Goal: Task Accomplishment & Management: Manage account settings

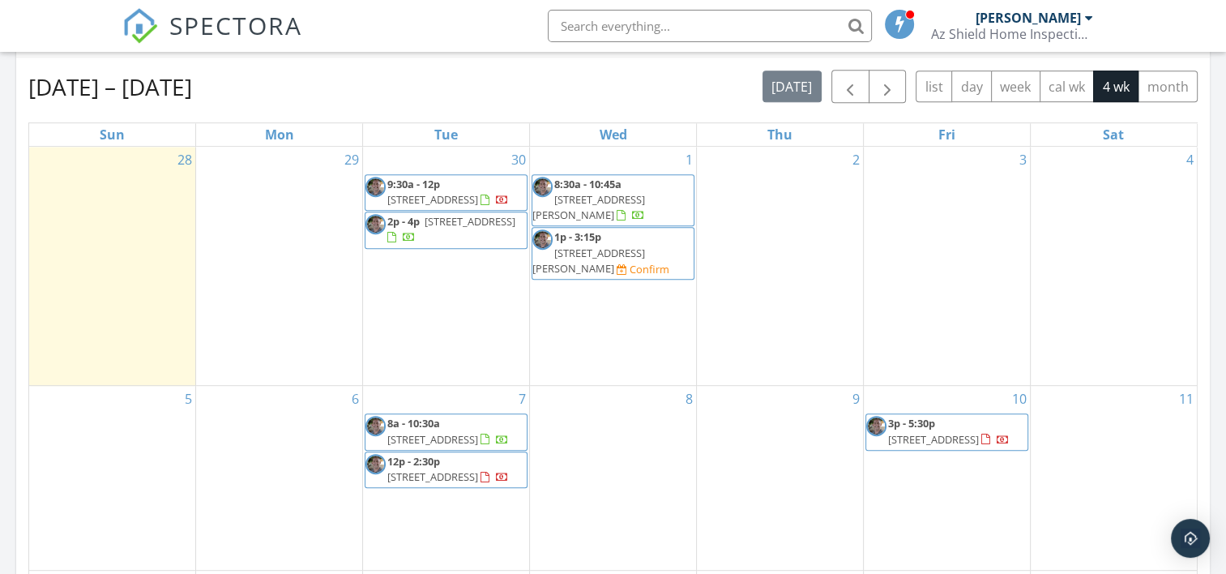
scroll to position [729, 0]
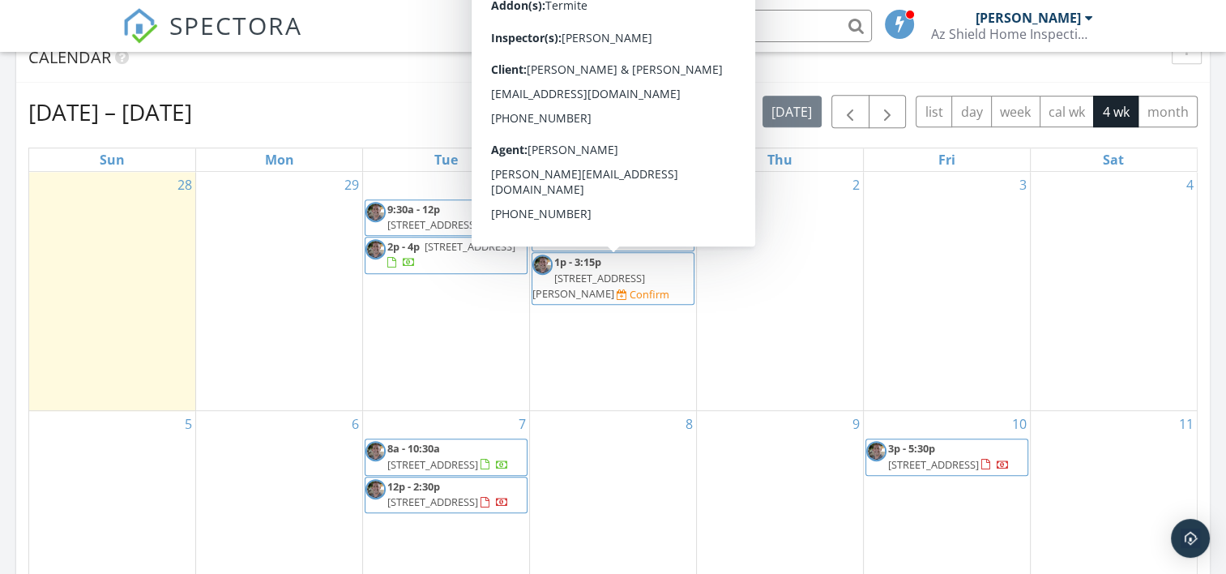
drag, startPoint x: 623, startPoint y: 296, endPoint x: 624, endPoint y: 287, distance: 9.0
click at [624, 287] on span "1p - 3:15p 43259 W Chisholm Dr, Maricopa 85138 Confirm" at bounding box center [612, 278] width 161 height 48
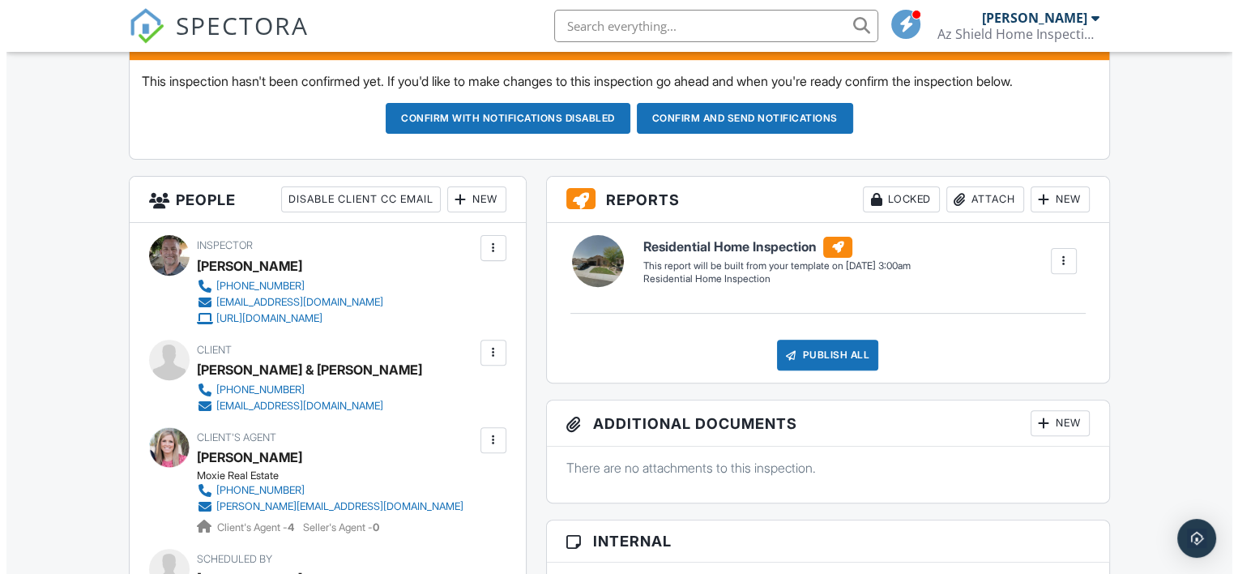
scroll to position [405, 0]
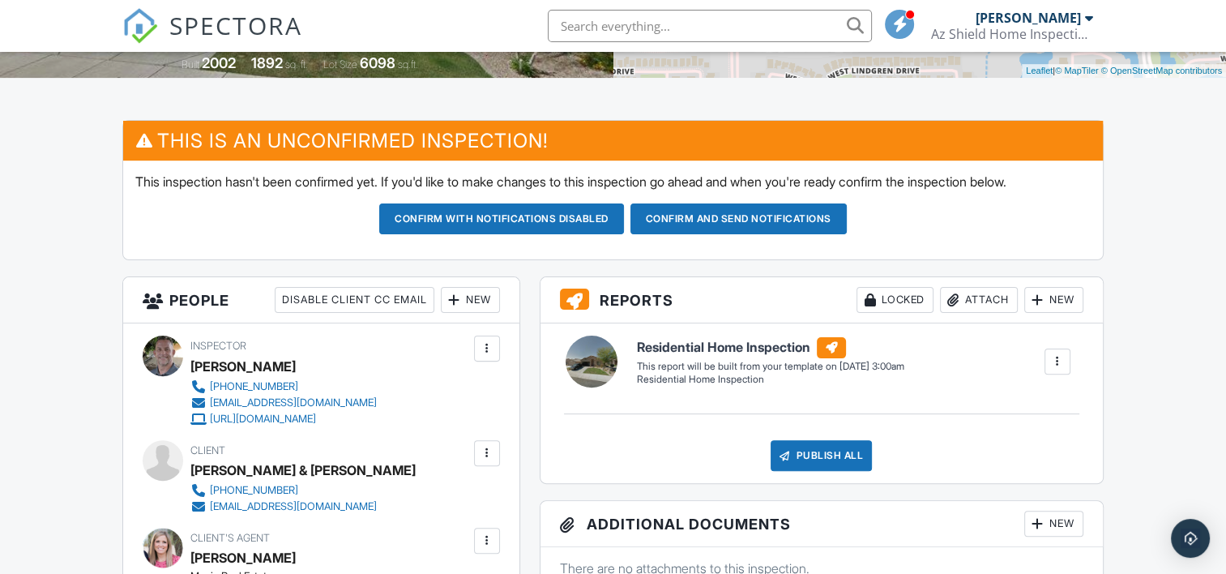
click at [473, 301] on div "New" at bounding box center [470, 300] width 59 height 26
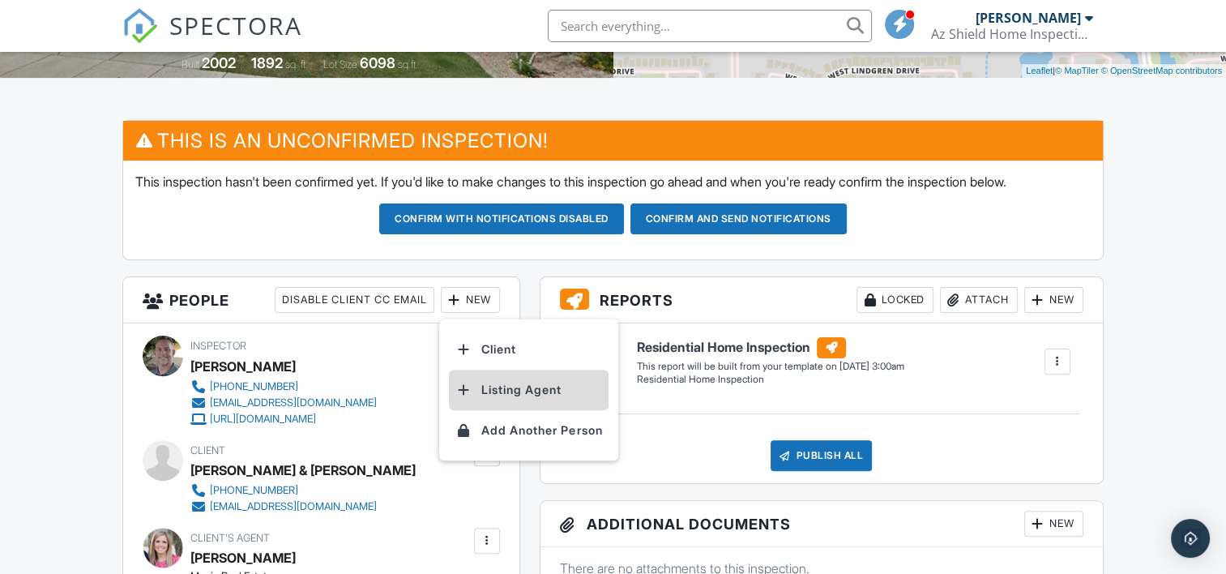
click at [484, 385] on li "Listing Agent" at bounding box center [529, 390] width 160 height 41
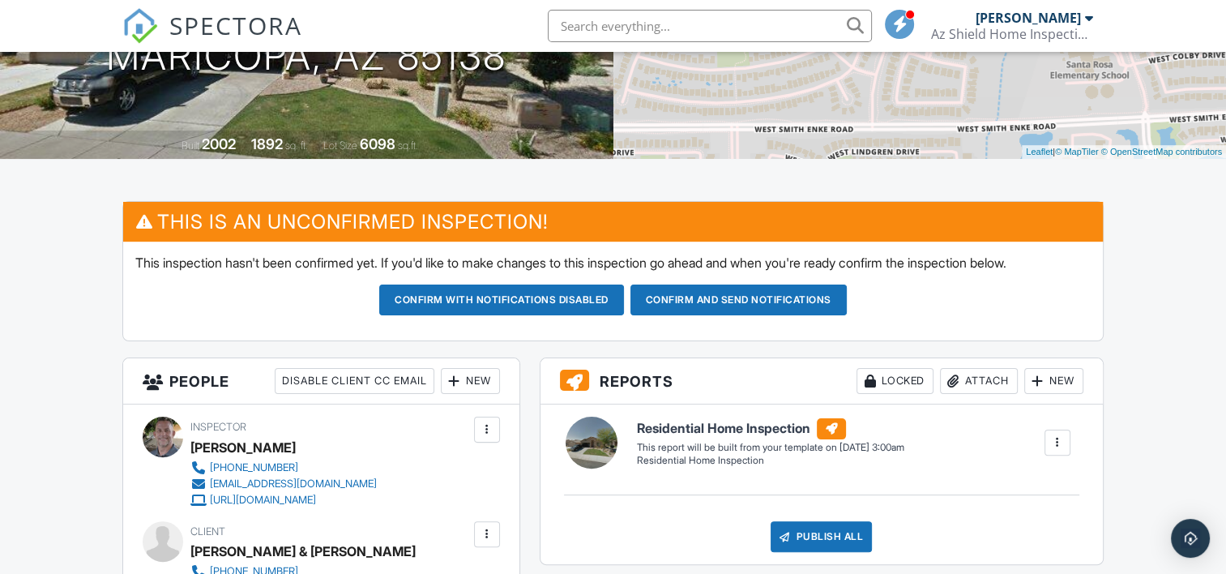
scroll to position [324, 0]
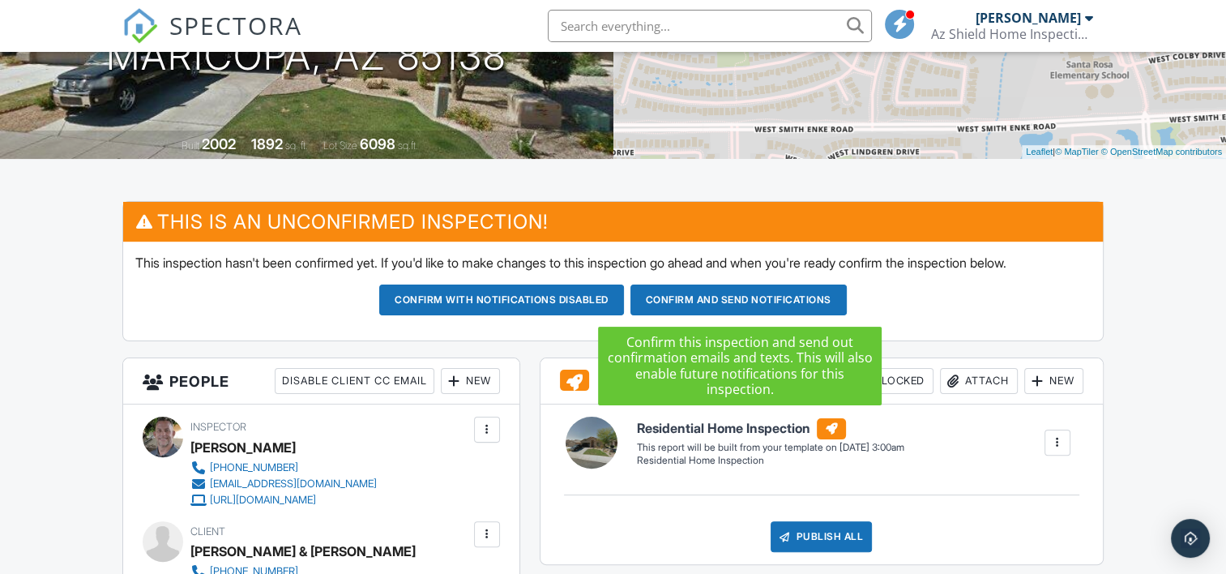
click at [727, 288] on button "Confirm and send notifications" at bounding box center [739, 299] width 216 height 31
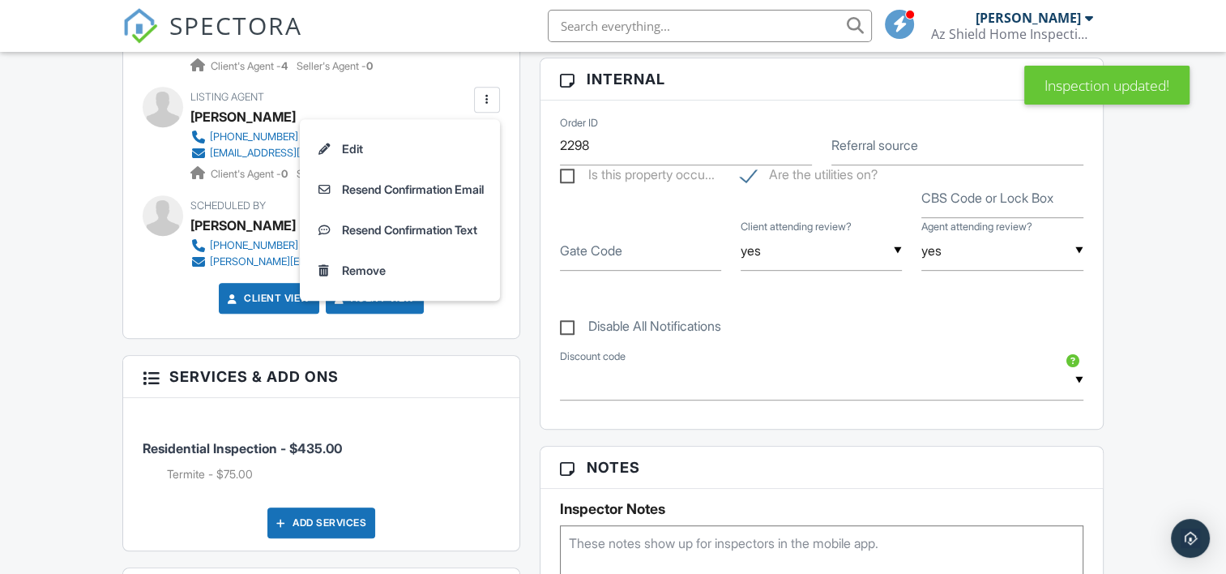
click at [447, 186] on li "Resend Confirmation Email" at bounding box center [400, 189] width 181 height 41
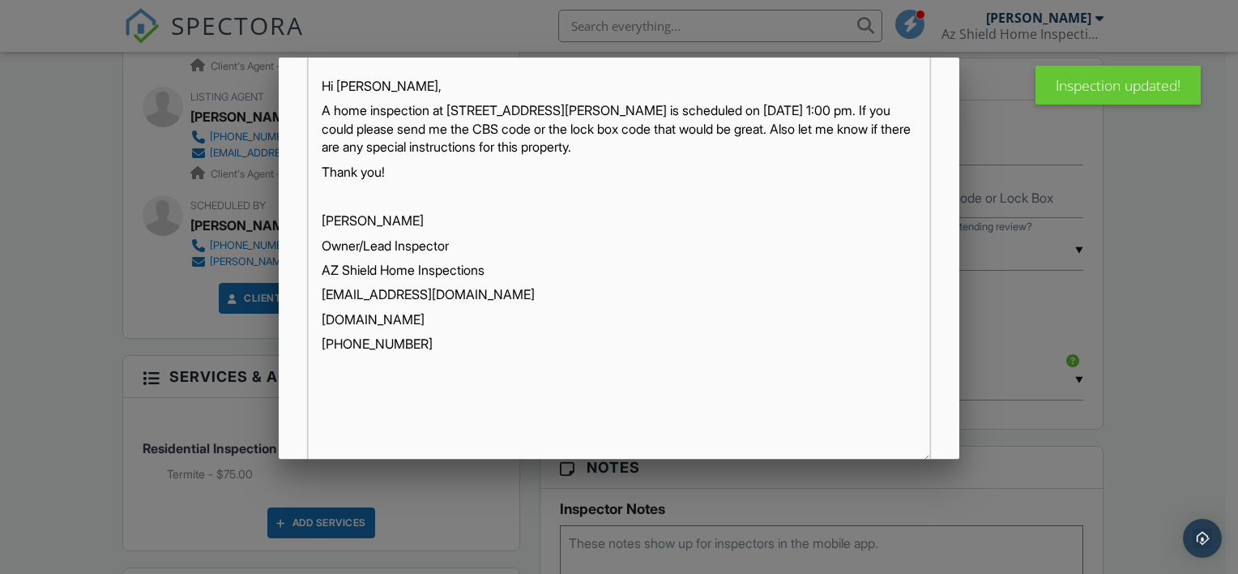
scroll to position [394, 0]
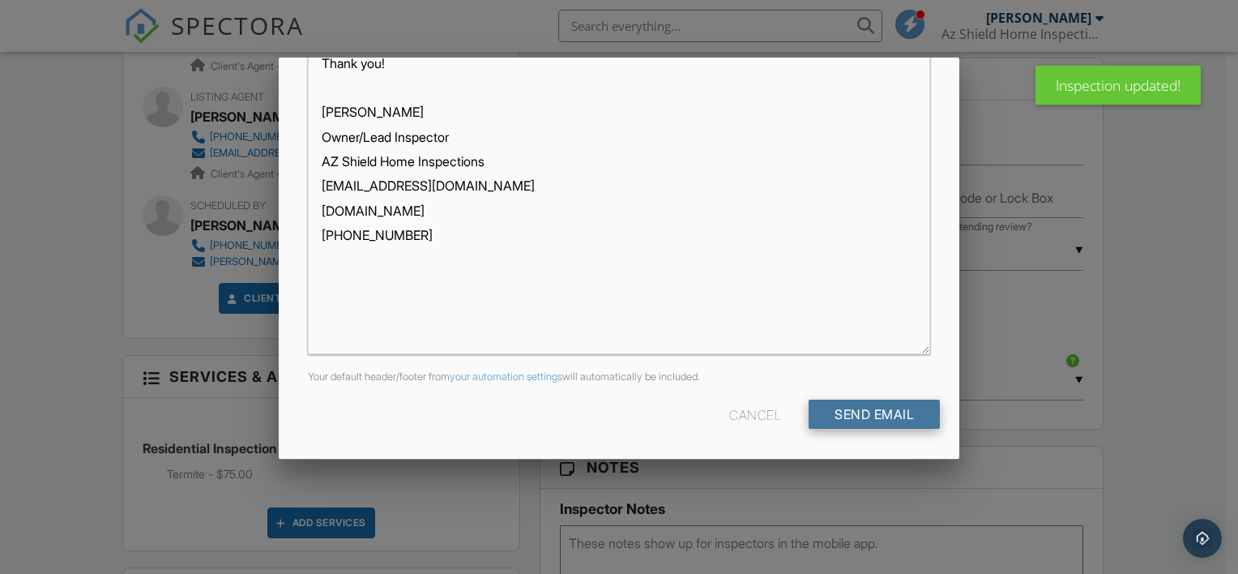
click at [919, 410] on input "Send Email" at bounding box center [874, 414] width 131 height 29
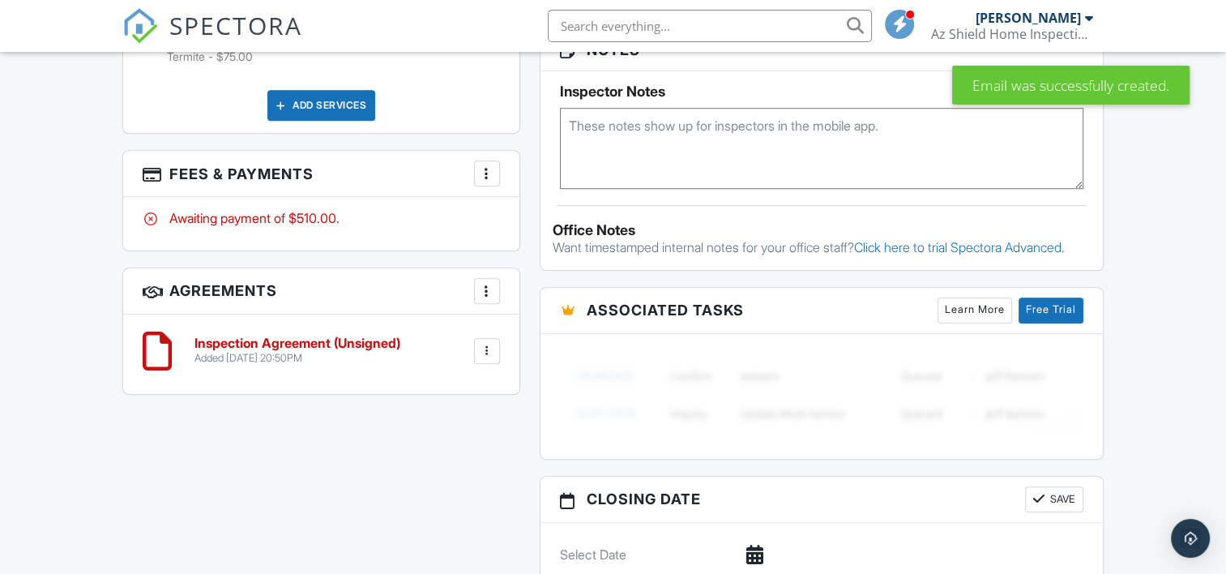
scroll to position [1054, 0]
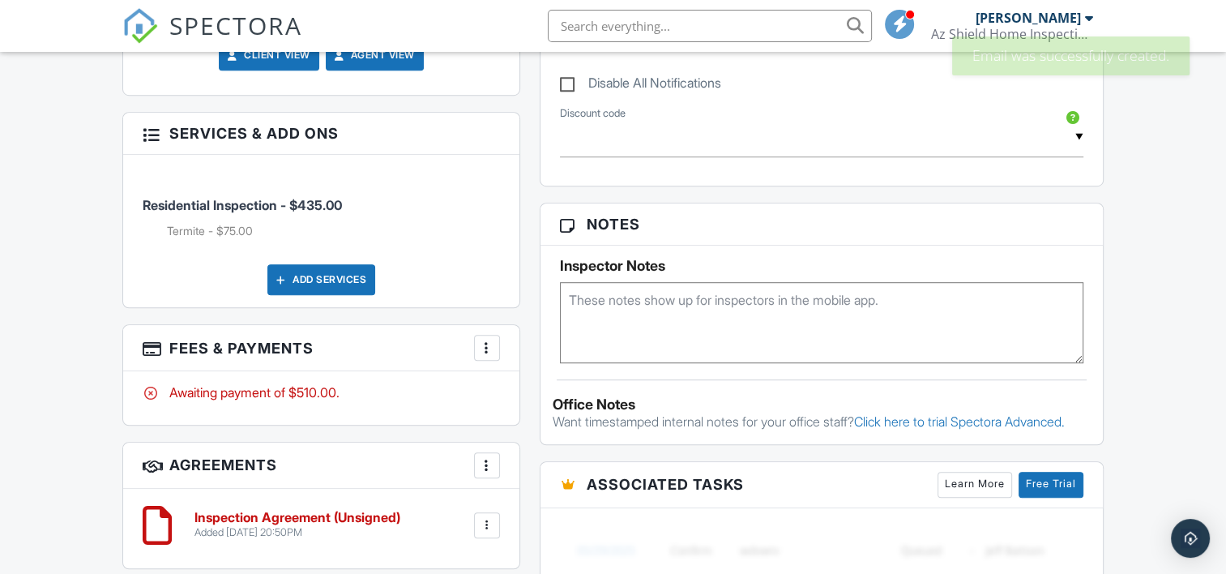
click at [697, 314] on textarea at bounding box center [822, 322] width 524 height 81
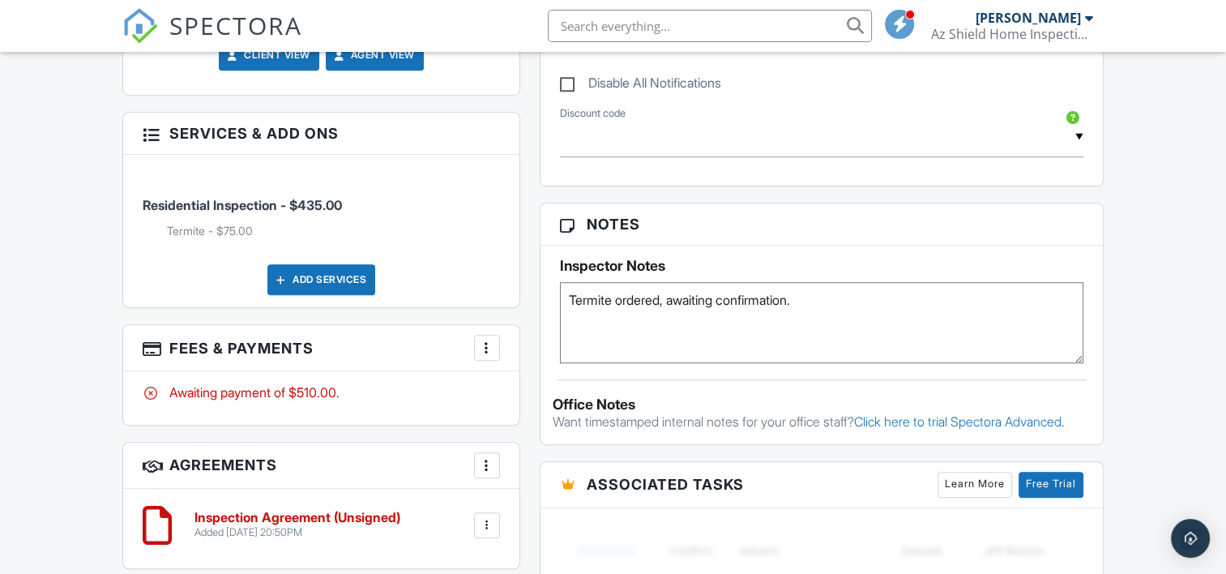
type textarea "Termite ordered, awaiting confirmation."
click at [1178, 174] on div "Dashboard Metrics Inspections Calendar Reporting Payouts Templates Contacts New…" at bounding box center [613, 219] width 1226 height 2442
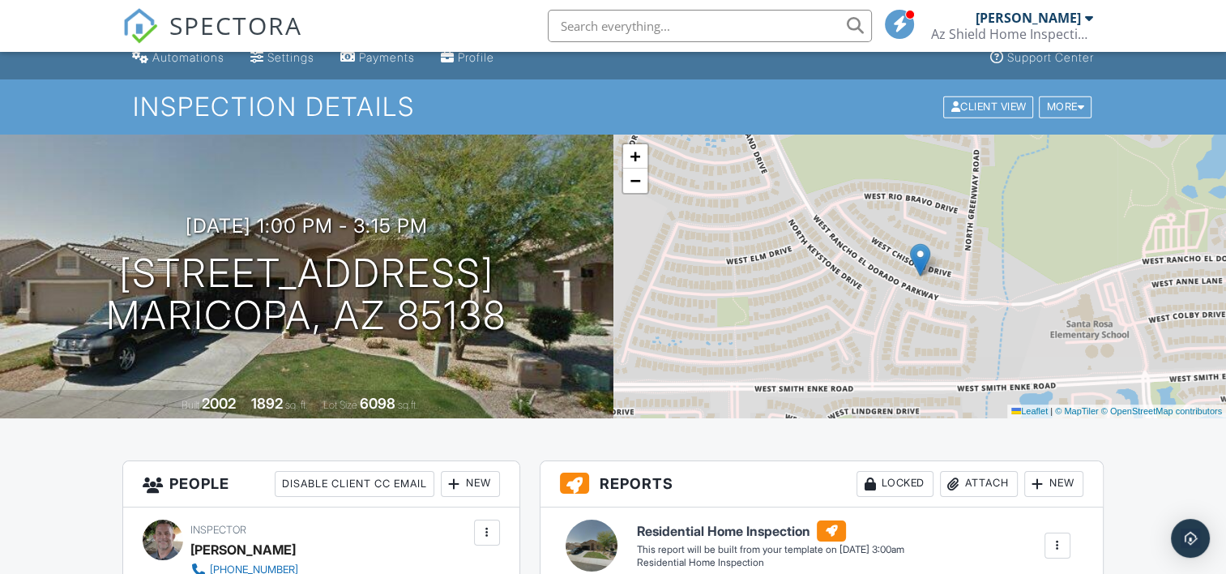
scroll to position [0, 0]
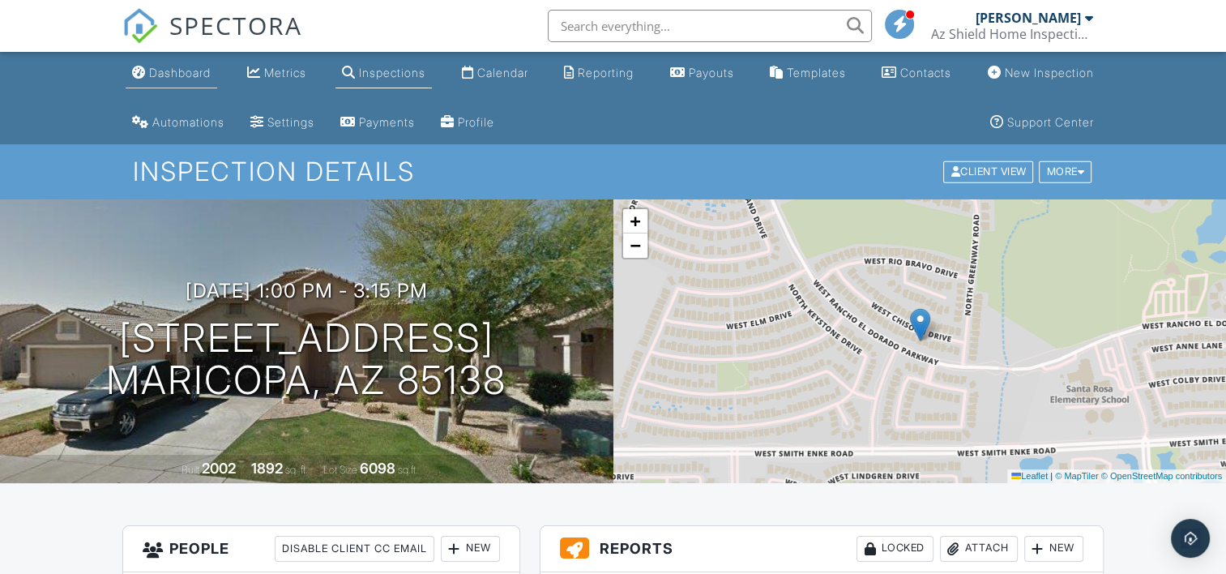
click at [195, 88] on link "Dashboard" at bounding box center [172, 73] width 92 height 30
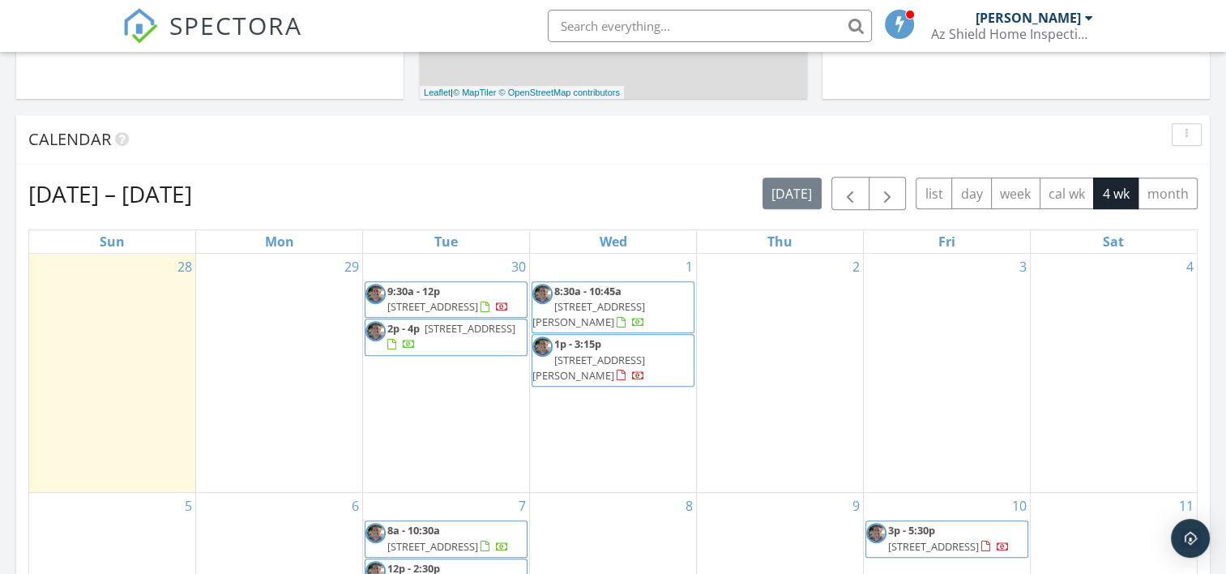
scroll to position [648, 0]
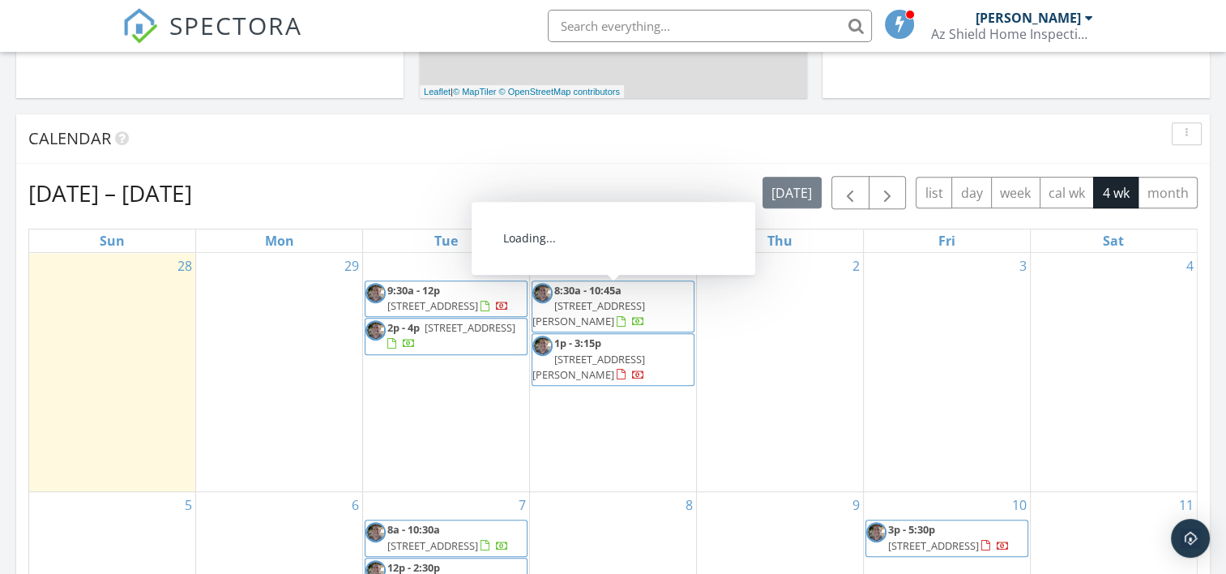
click at [631, 310] on span "[STREET_ADDRESS][PERSON_NAME]" at bounding box center [588, 313] width 113 height 30
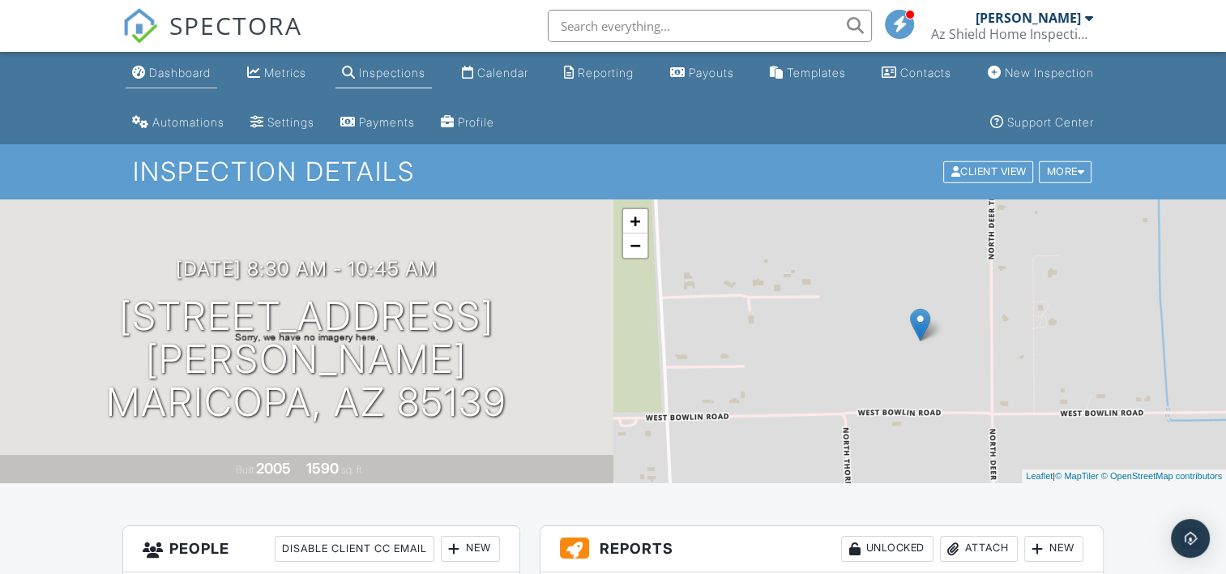
click at [185, 75] on div "Dashboard" at bounding box center [180, 73] width 62 height 14
